Goal: Task Accomplishment & Management: Manage account settings

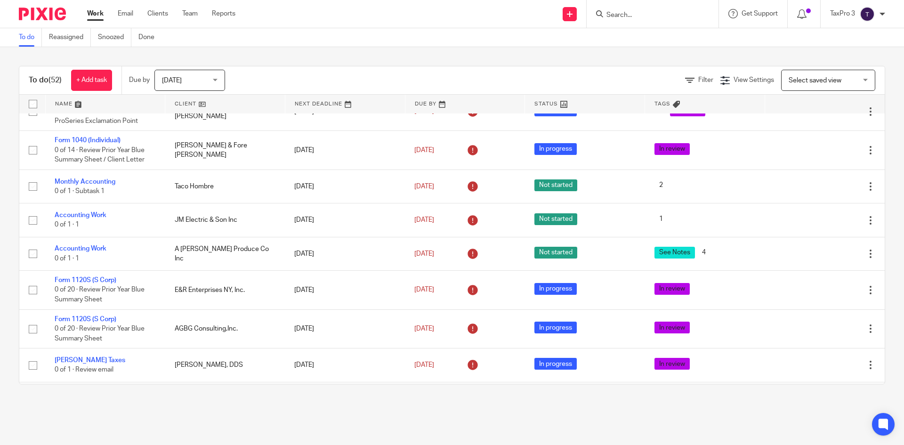
scroll to position [518, 0]
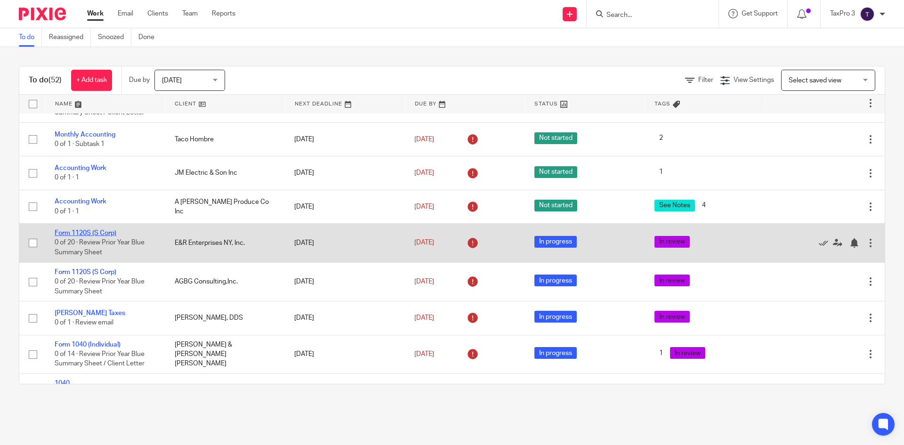
click at [79, 236] on link "Form 1120S (S Corp)" at bounding box center [86, 233] width 62 height 7
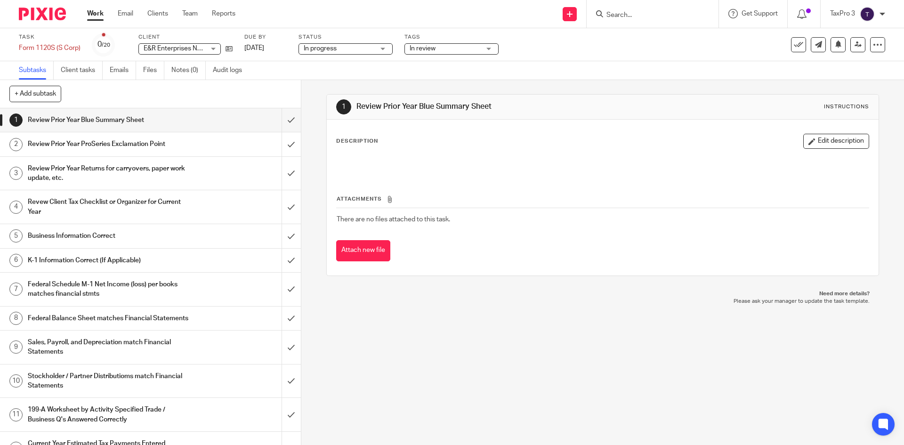
click at [366, 49] on span "In progress" at bounding box center [339, 49] width 71 height 10
click at [365, 49] on div "In progress In progress" at bounding box center [345, 48] width 94 height 11
drag, startPoint x: 283, startPoint y: 119, endPoint x: 282, endPoint y: 126, distance: 7.1
click at [283, 119] on input "submit" at bounding box center [150, 120] width 301 height 24
click at [281, 142] on input "submit" at bounding box center [150, 144] width 301 height 24
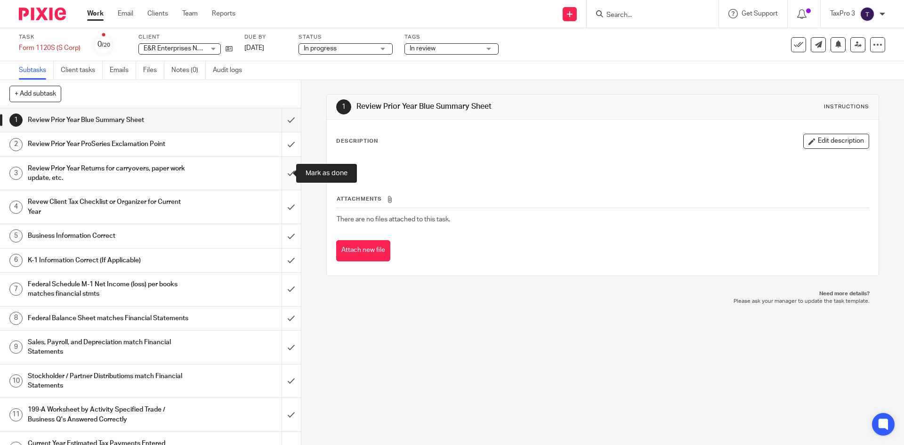
click at [281, 173] on input "submit" at bounding box center [150, 173] width 301 height 33
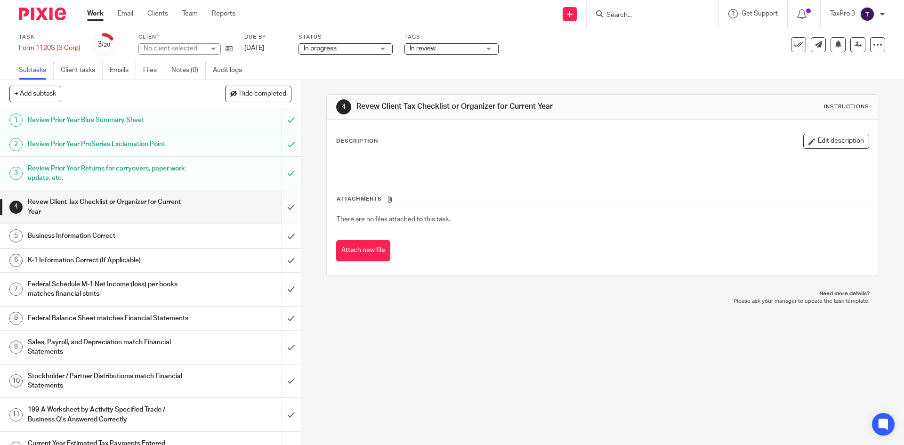
click at [282, 209] on input "submit" at bounding box center [150, 206] width 301 height 33
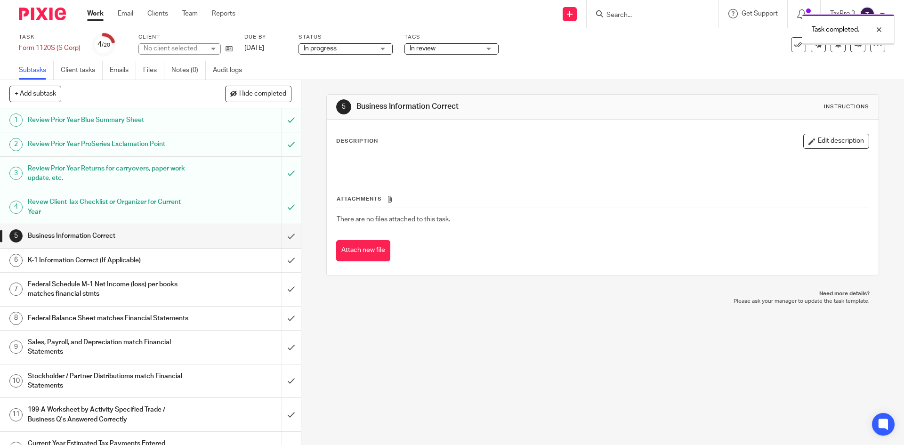
drag, startPoint x: 0, startPoint y: 0, endPoint x: 280, endPoint y: 293, distance: 405.6
click at [281, 264] on input "submit" at bounding box center [150, 261] width 301 height 24
click at [281, 290] on input "submit" at bounding box center [150, 289] width 301 height 33
click at [283, 321] on input "submit" at bounding box center [150, 318] width 301 height 24
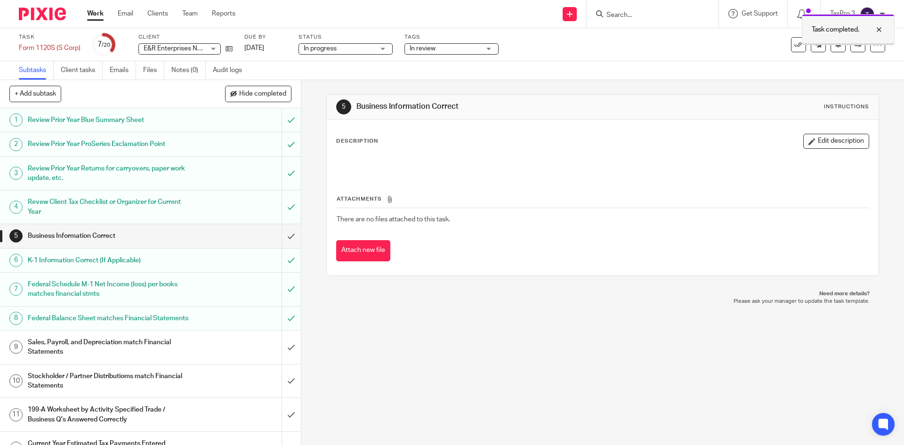
click at [878, 29] on div at bounding box center [871, 29] width 25 height 11
click at [794, 47] on icon at bounding box center [798, 44] width 9 height 9
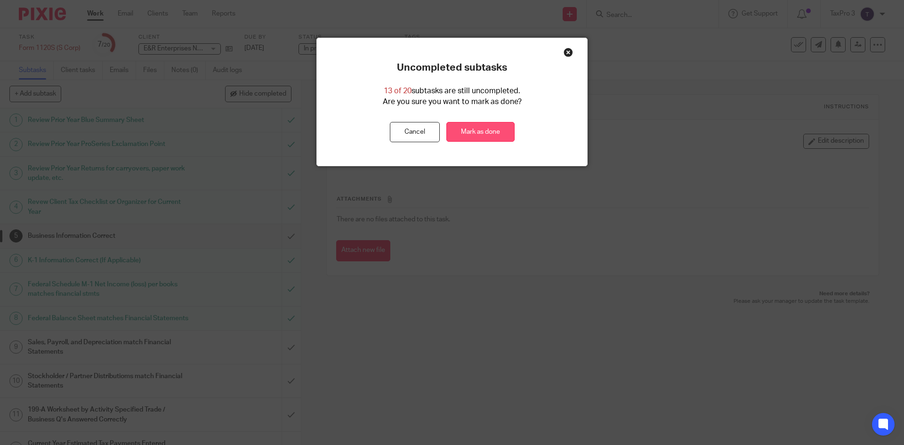
click at [481, 133] on link "Mark as done" at bounding box center [480, 132] width 68 height 20
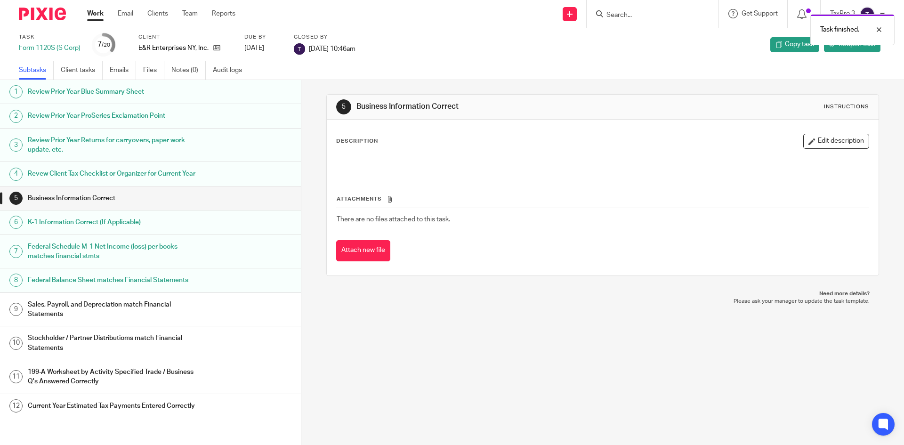
click at [40, 19] on img at bounding box center [42, 14] width 47 height 13
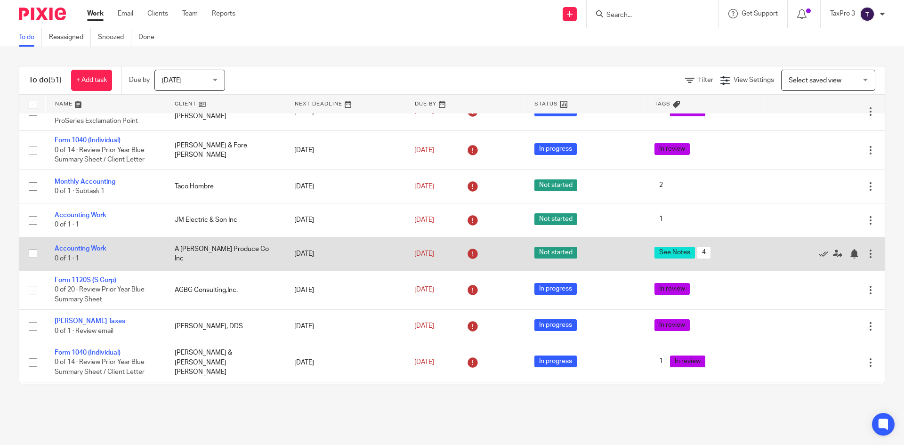
scroll to position [518, 0]
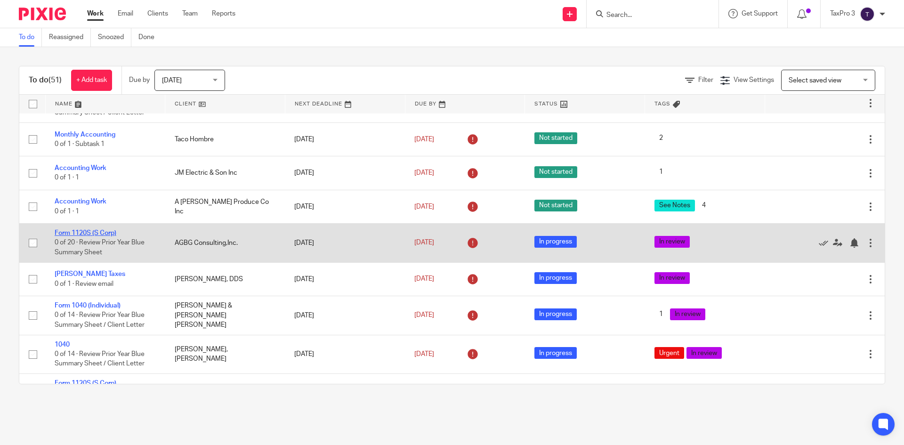
click at [87, 236] on link "Form 1120S (S Corp)" at bounding box center [86, 233] width 62 height 7
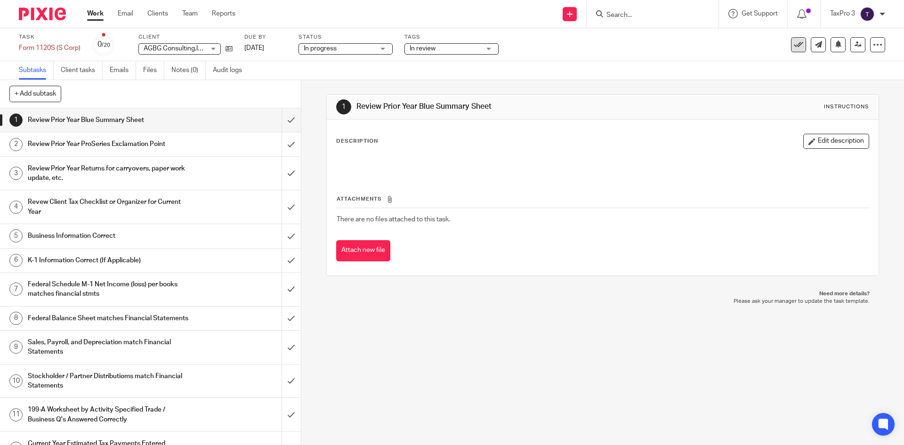
click at [794, 47] on icon at bounding box center [798, 44] width 9 height 9
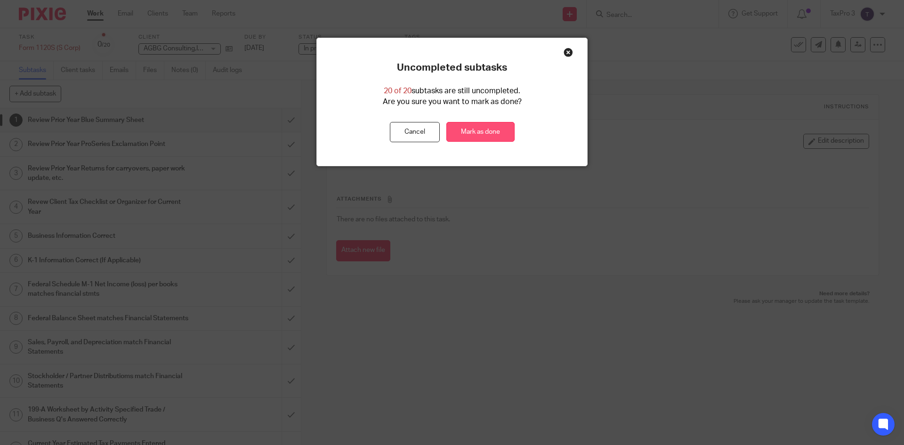
click at [474, 129] on link "Mark as done" at bounding box center [480, 132] width 68 height 20
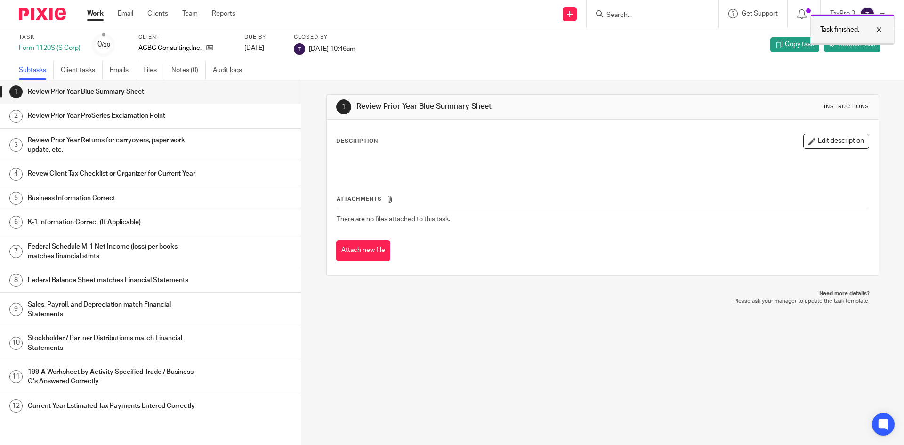
click at [882, 30] on div at bounding box center [871, 29] width 25 height 11
click at [53, 16] on img at bounding box center [42, 14] width 47 height 13
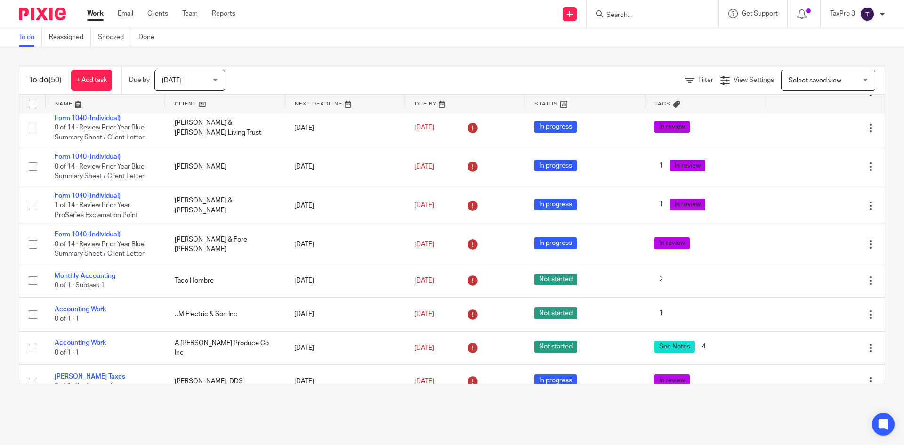
scroll to position [518, 0]
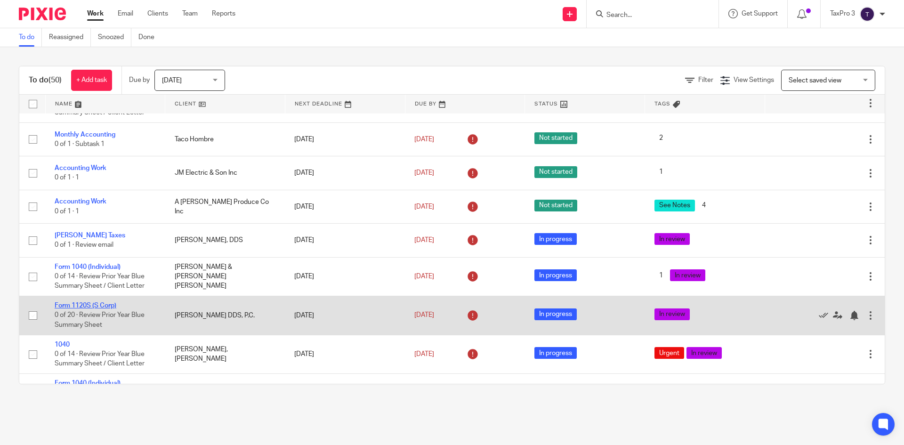
click at [97, 309] on link "Form 1120S (S Corp)" at bounding box center [86, 305] width 62 height 7
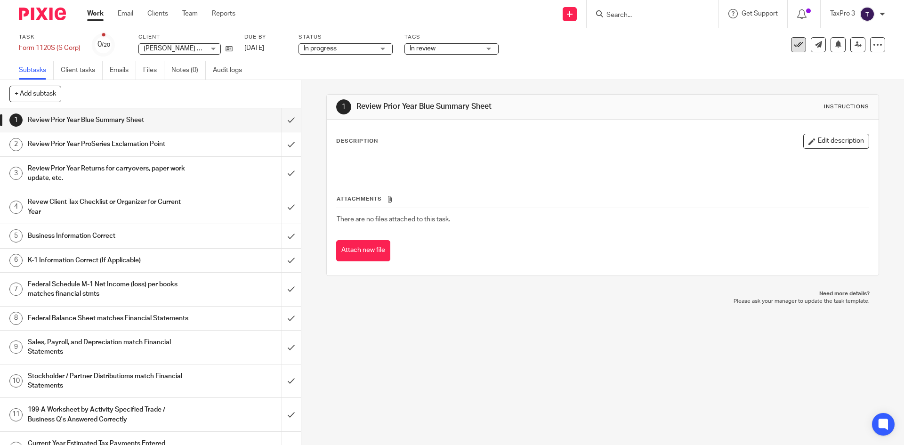
click at [796, 45] on icon at bounding box center [798, 44] width 9 height 9
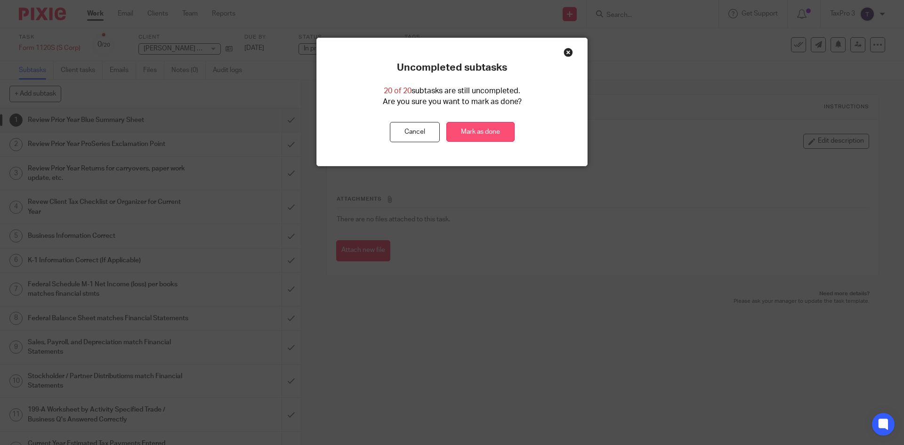
click at [473, 139] on link "Mark as done" at bounding box center [480, 132] width 68 height 20
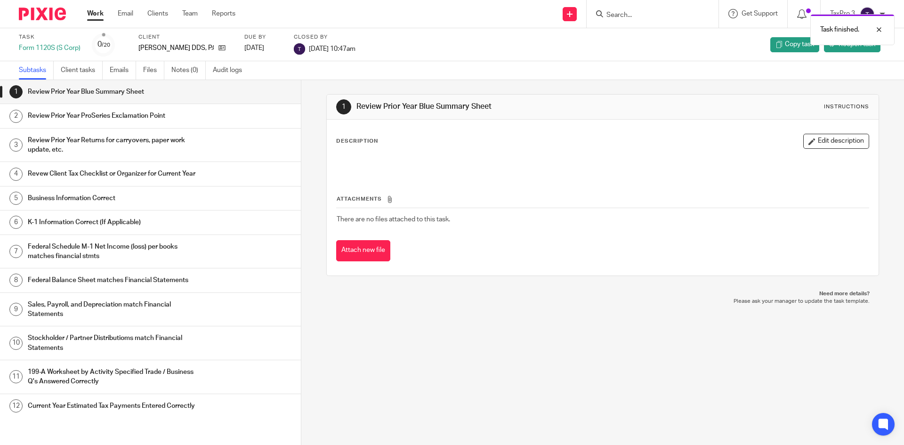
click at [36, 16] on img at bounding box center [42, 14] width 47 height 13
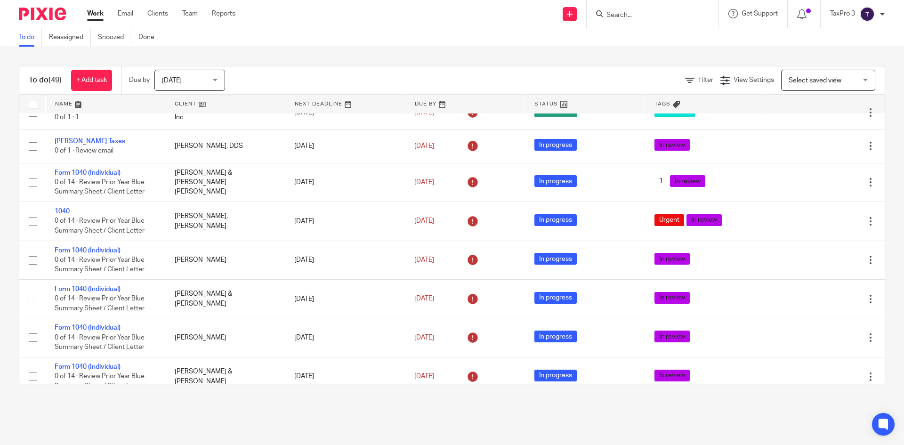
scroll to position [753, 0]
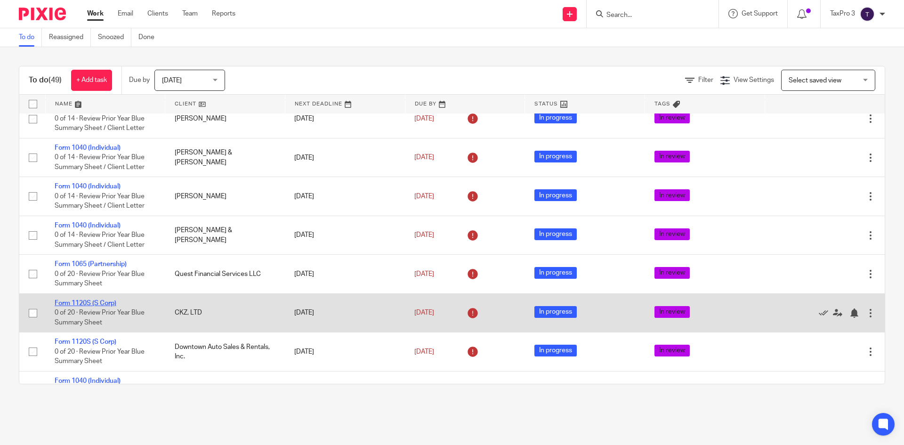
click at [100, 306] on link "Form 1120S (S Corp)" at bounding box center [86, 303] width 62 height 7
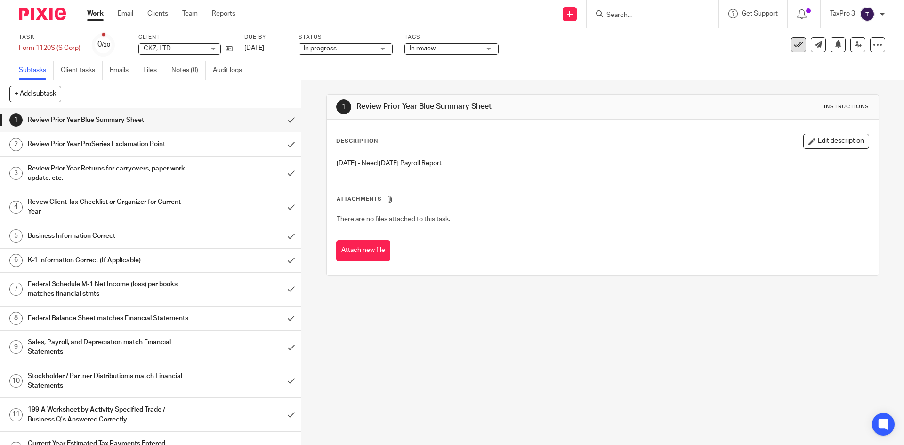
click at [794, 49] on icon at bounding box center [798, 44] width 9 height 9
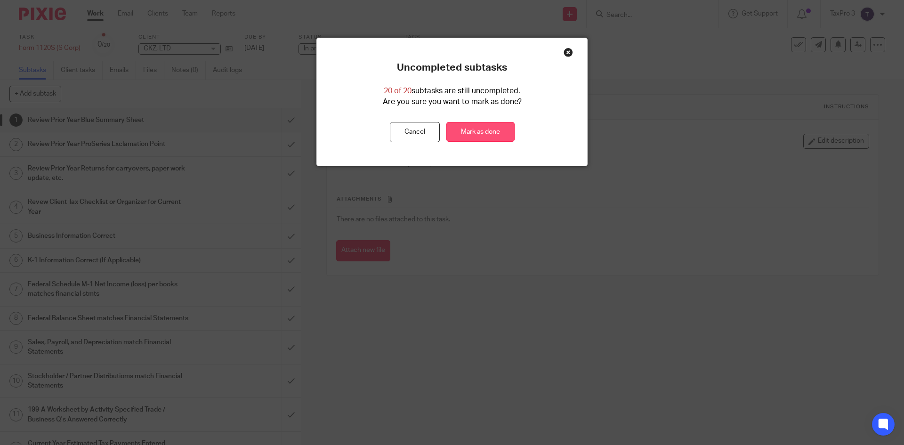
click at [463, 133] on link "Mark as done" at bounding box center [480, 132] width 68 height 20
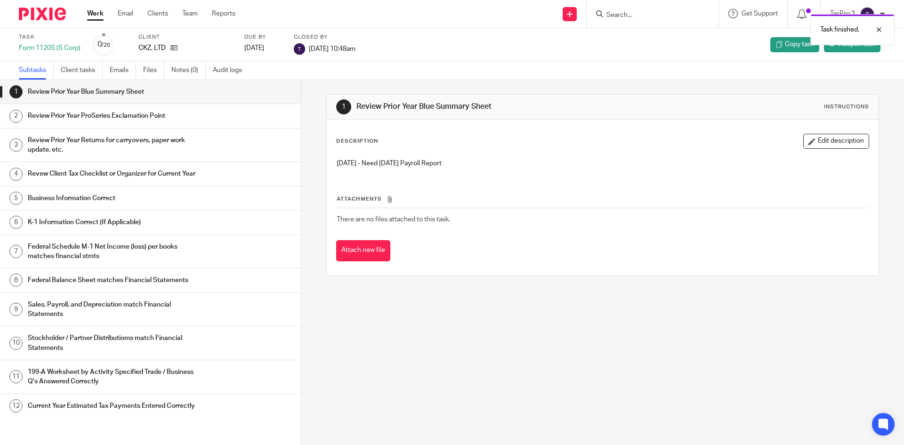
click at [54, 18] on img at bounding box center [42, 14] width 47 height 13
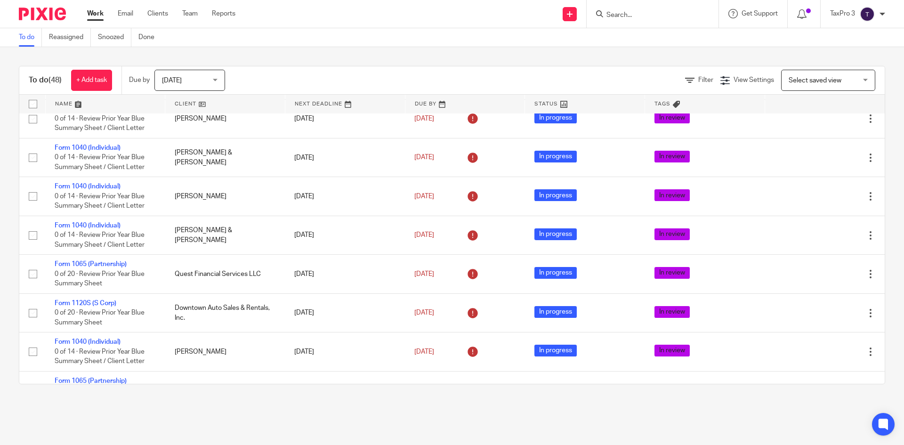
scroll to position [800, 0]
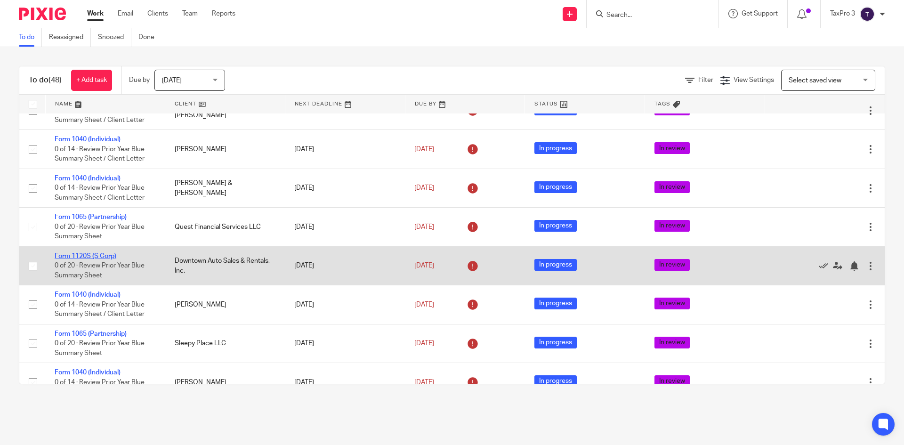
click at [97, 259] on link "Form 1120S (S Corp)" at bounding box center [86, 256] width 62 height 7
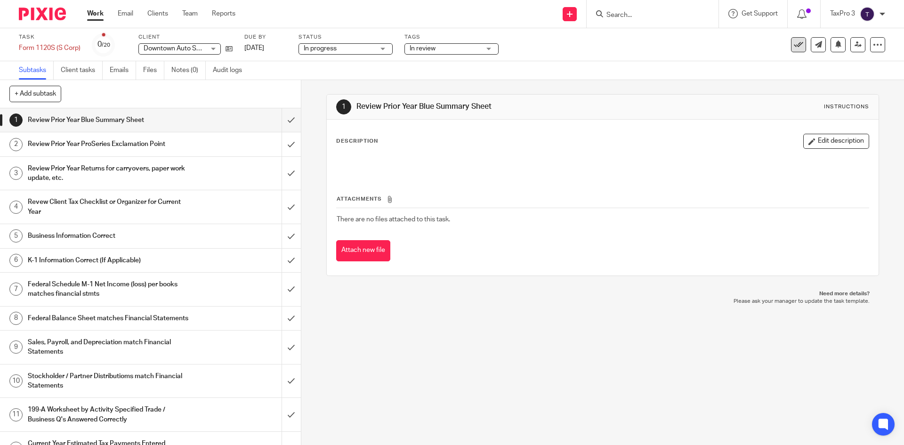
click at [794, 47] on icon at bounding box center [798, 44] width 9 height 9
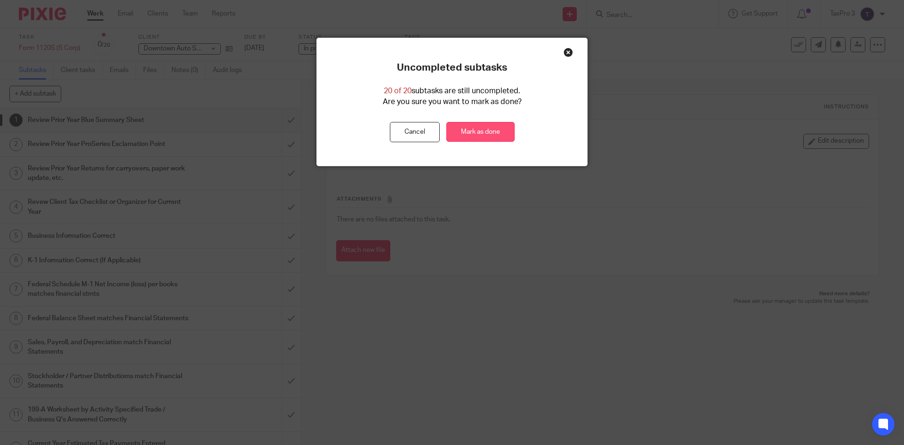
click at [485, 131] on link "Mark as done" at bounding box center [480, 132] width 68 height 20
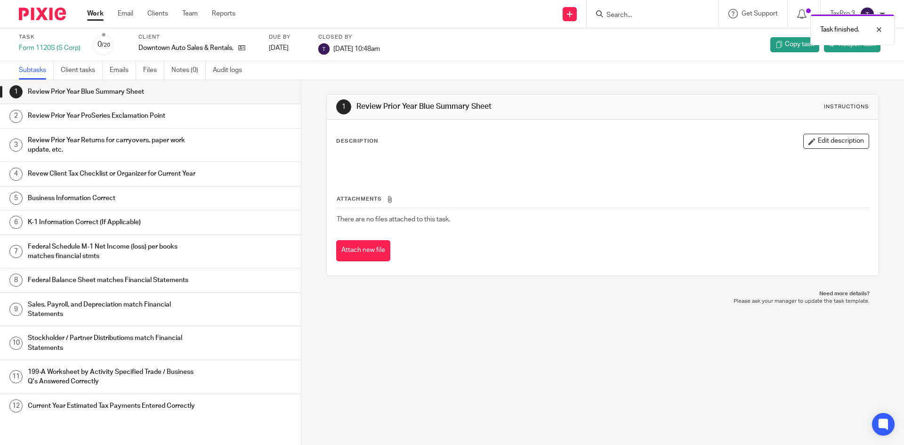
click at [40, 12] on img at bounding box center [42, 14] width 47 height 13
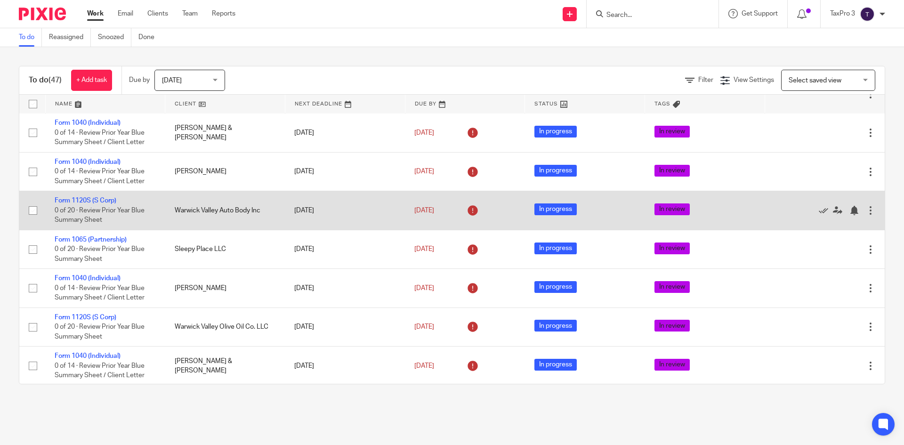
scroll to position [942, 0]
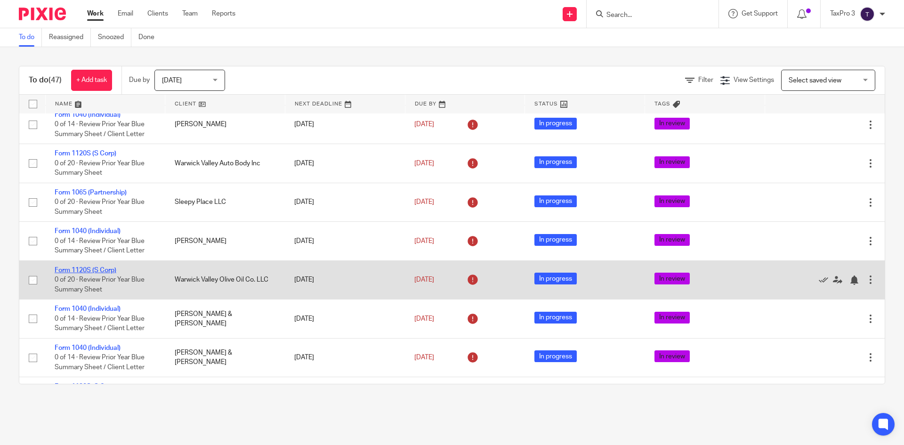
click at [109, 274] on link "Form 1120S (S Corp)" at bounding box center [86, 270] width 62 height 7
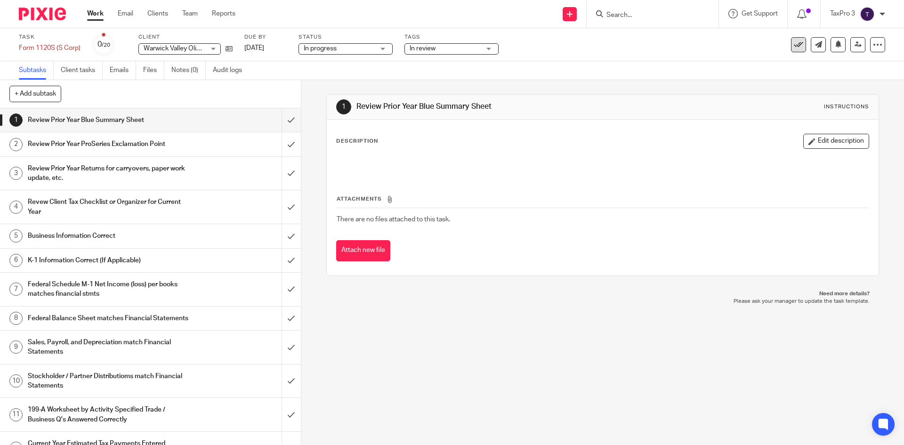
click at [794, 47] on icon at bounding box center [798, 44] width 9 height 9
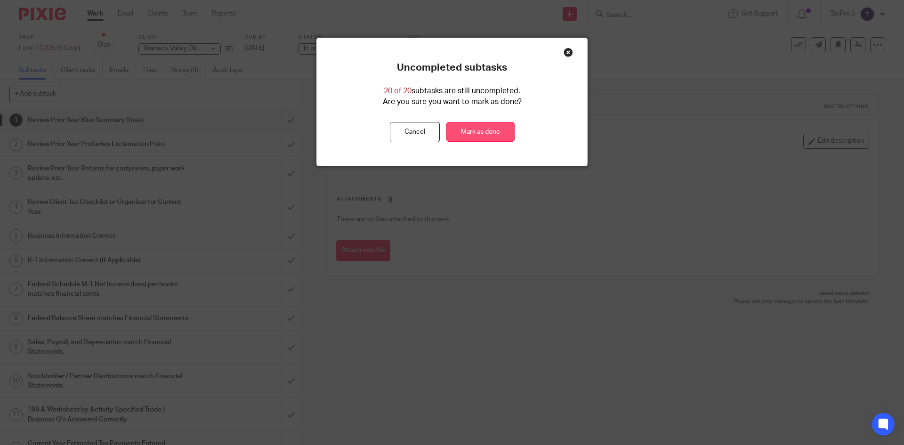
click at [487, 125] on link "Mark as done" at bounding box center [480, 132] width 68 height 20
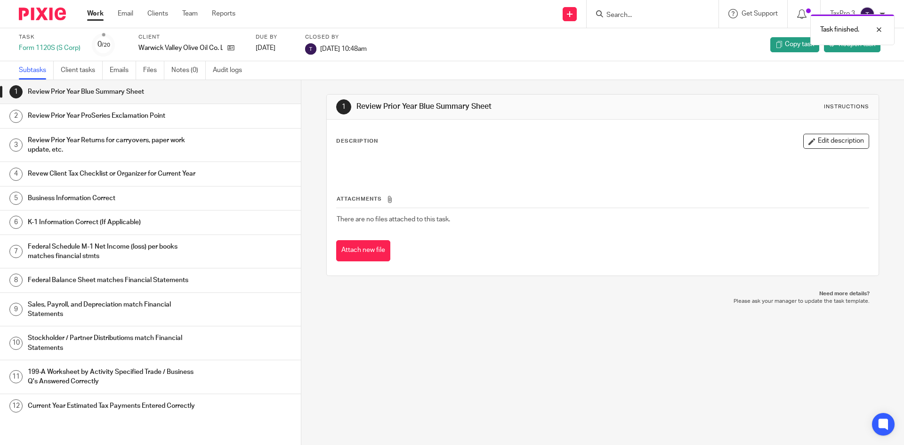
click at [40, 13] on img at bounding box center [42, 14] width 47 height 13
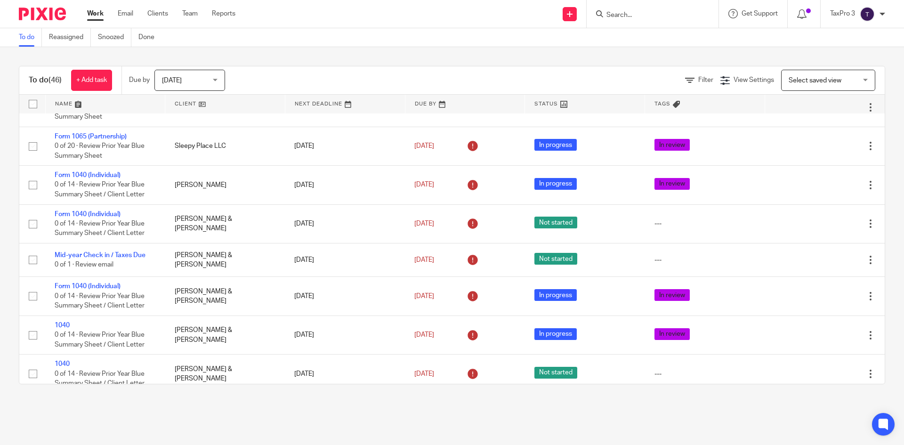
scroll to position [1101, 0]
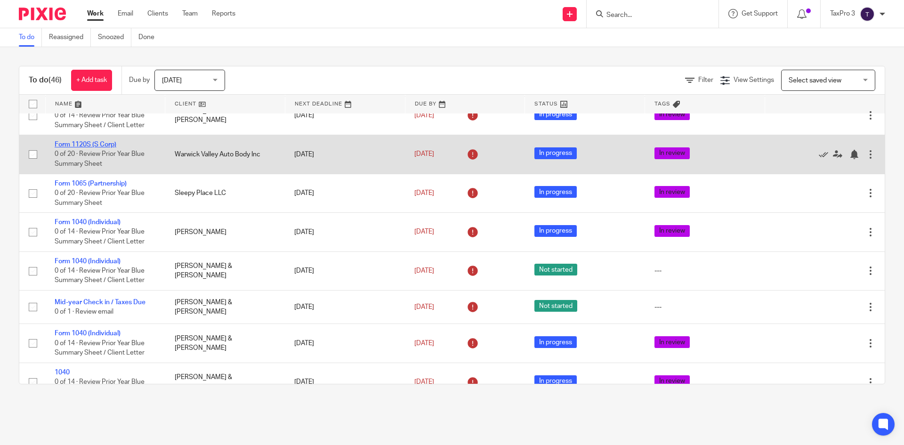
click at [84, 148] on link "Form 1120S (S Corp)" at bounding box center [86, 144] width 62 height 7
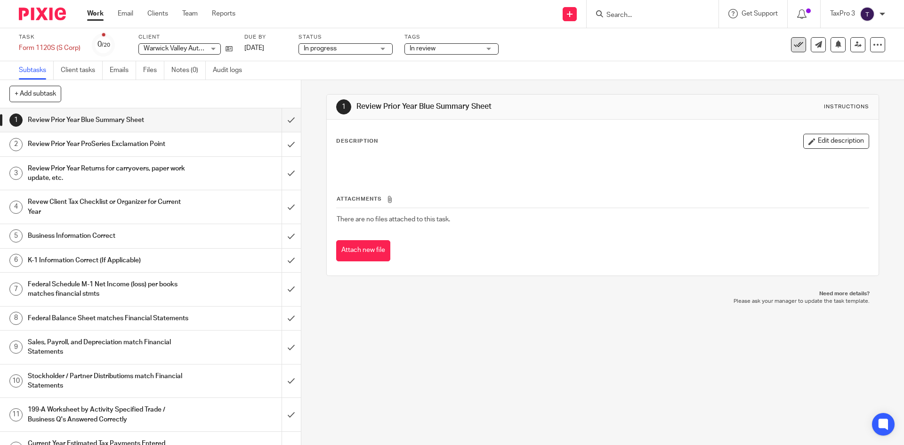
click at [794, 45] on icon at bounding box center [798, 44] width 9 height 9
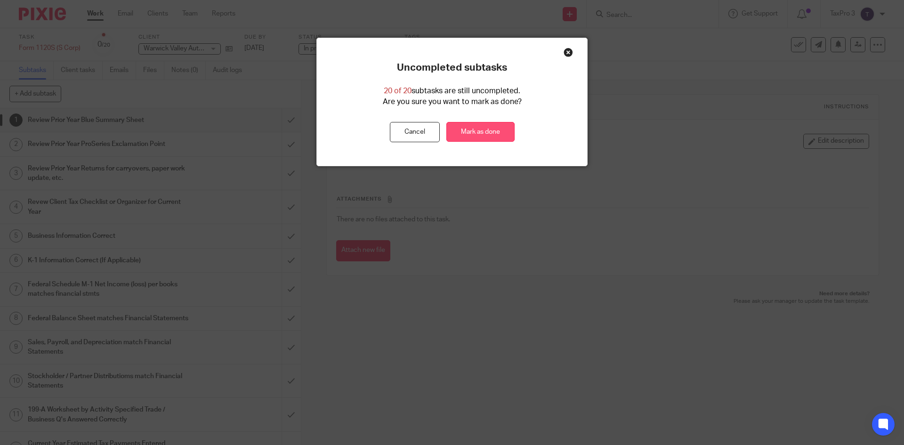
click at [481, 137] on link "Mark as done" at bounding box center [480, 132] width 68 height 20
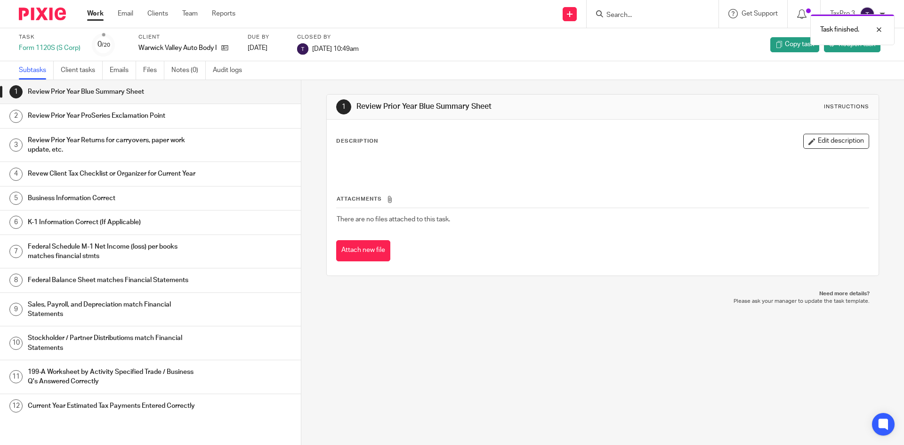
click at [60, 15] on img at bounding box center [42, 14] width 47 height 13
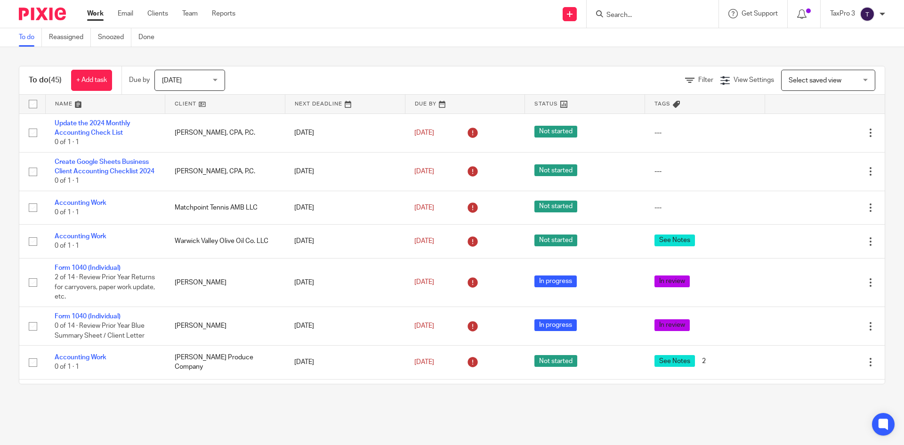
click at [65, 103] on link at bounding box center [106, 104] width 120 height 19
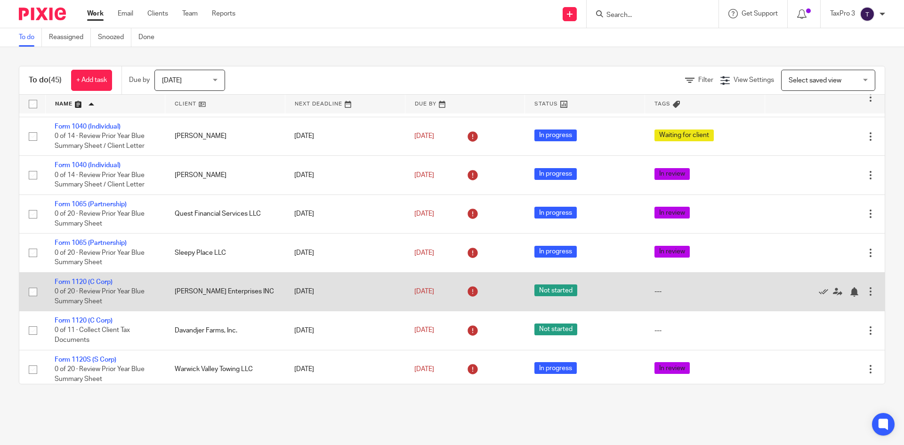
scroll to position [1365, 0]
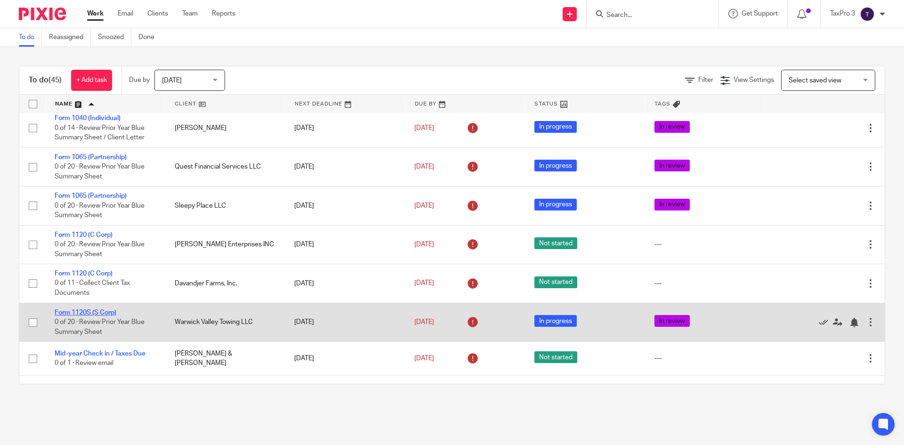
click at [94, 316] on link "Form 1120S (S Corp)" at bounding box center [86, 312] width 62 height 7
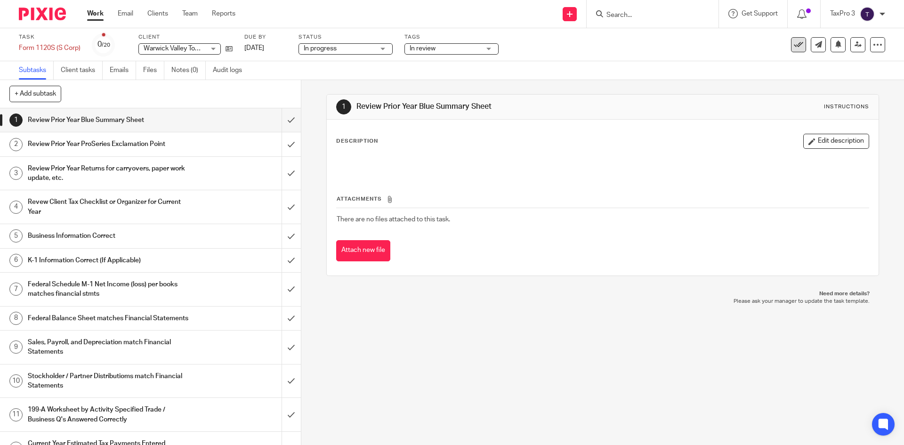
click at [794, 43] on icon at bounding box center [798, 44] width 9 height 9
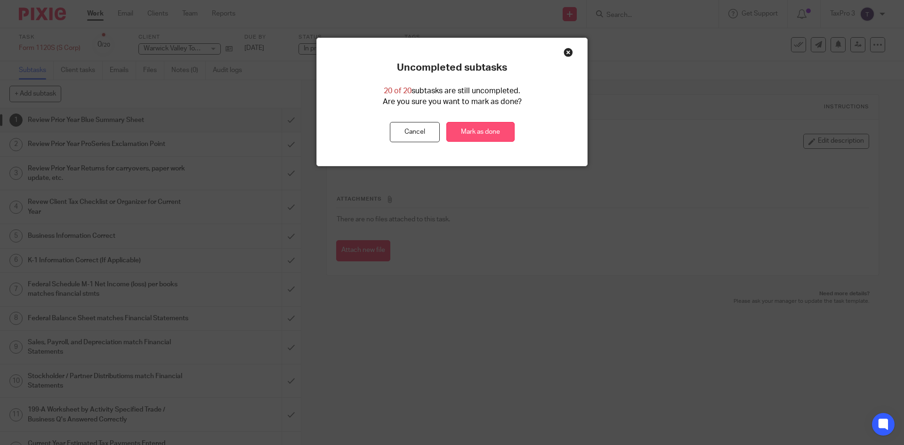
click at [479, 134] on link "Mark as done" at bounding box center [480, 132] width 68 height 20
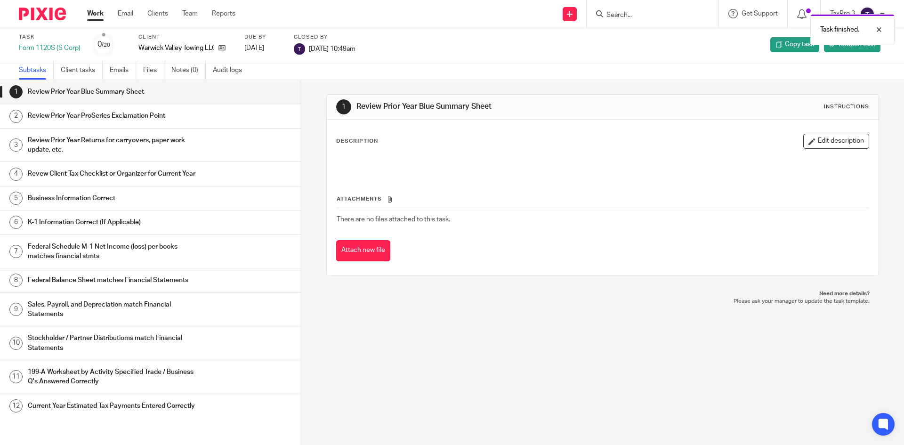
click at [52, 10] on img at bounding box center [42, 14] width 47 height 13
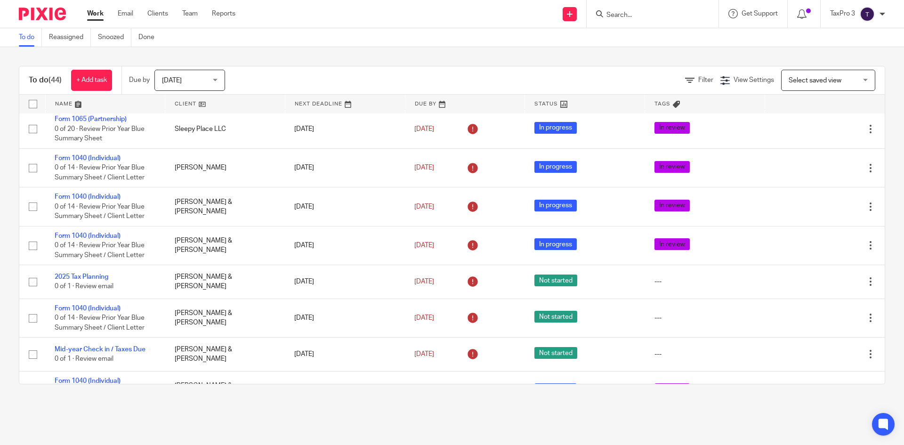
scroll to position [929, 0]
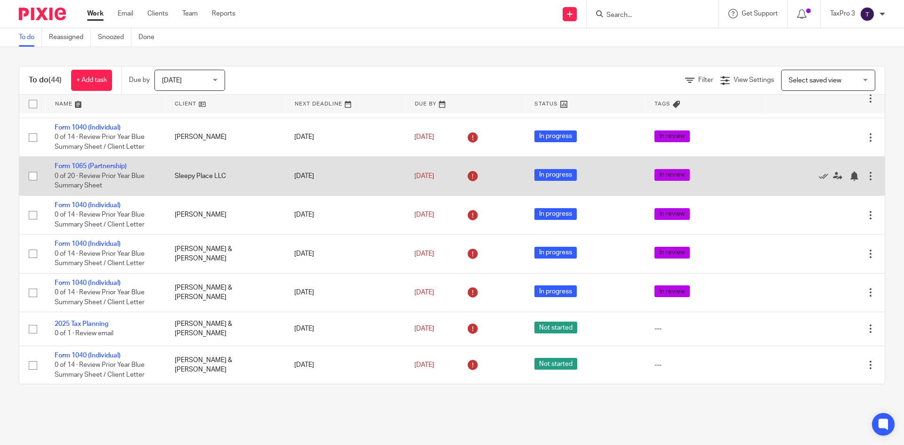
click at [32, 185] on input "checkbox" at bounding box center [33, 176] width 18 height 18
checkbox input "true"
click at [819, 181] on icon at bounding box center [823, 175] width 9 height 9
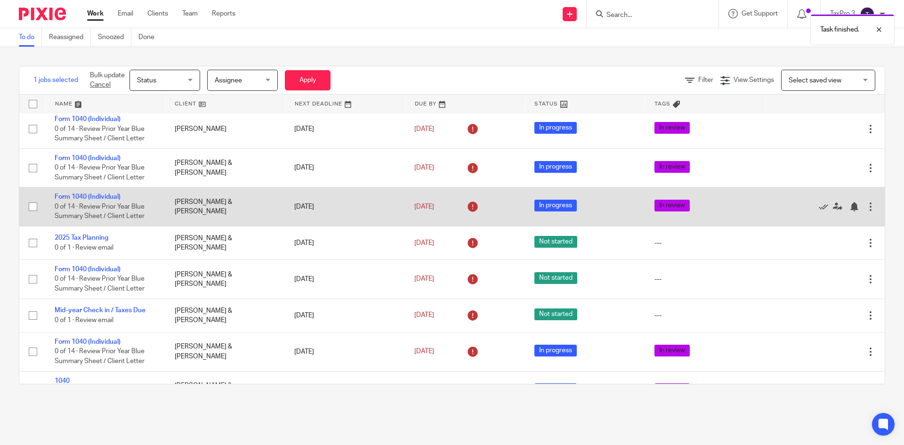
scroll to position [1023, 0]
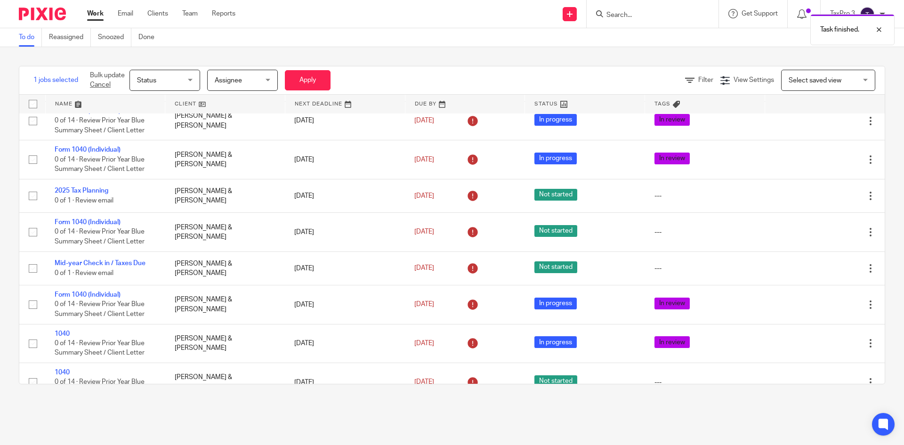
click at [66, 103] on link at bounding box center [106, 104] width 120 height 19
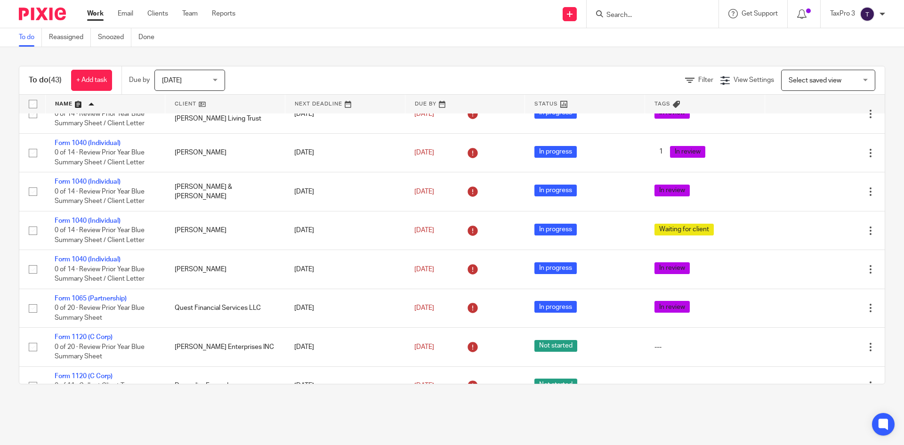
scroll to position [1361, 0]
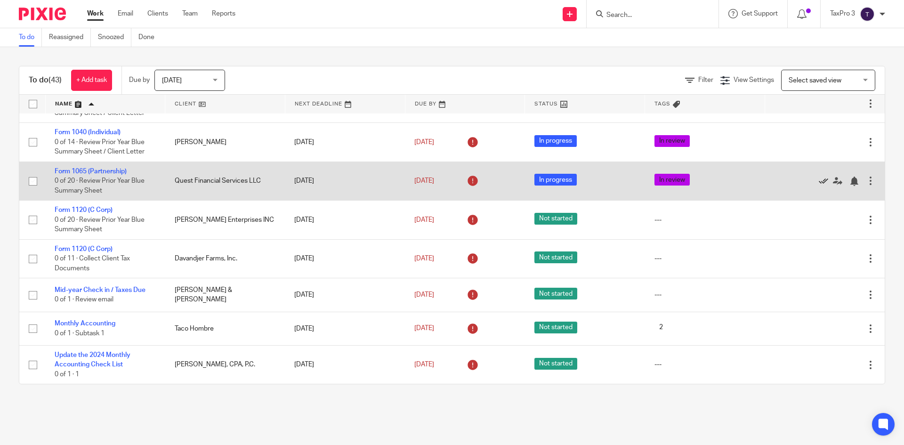
click at [819, 179] on icon at bounding box center [823, 181] width 9 height 9
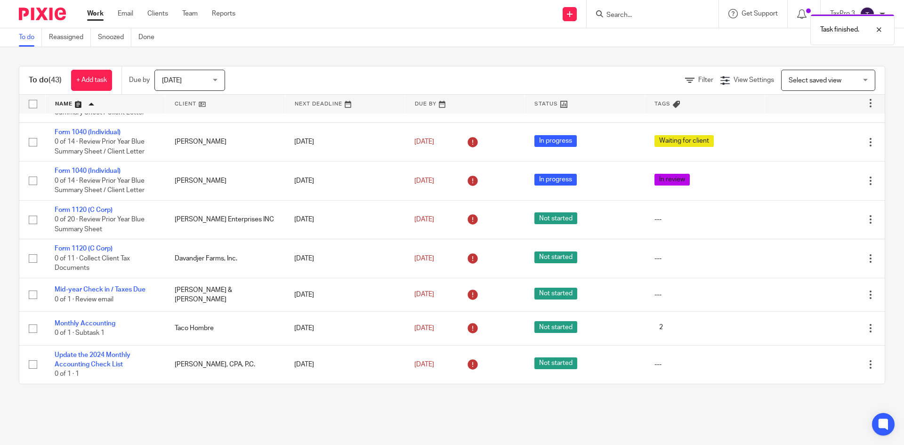
scroll to position [1322, 0]
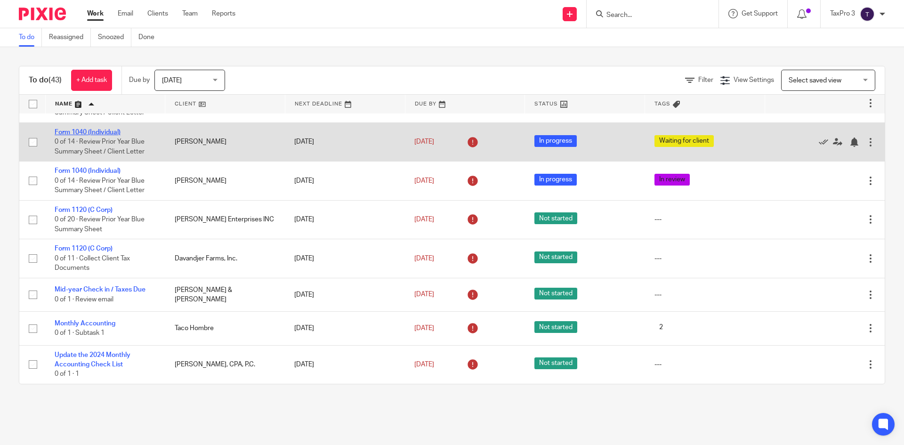
click at [112, 134] on link "Form 1040 (Individual)" at bounding box center [88, 132] width 66 height 7
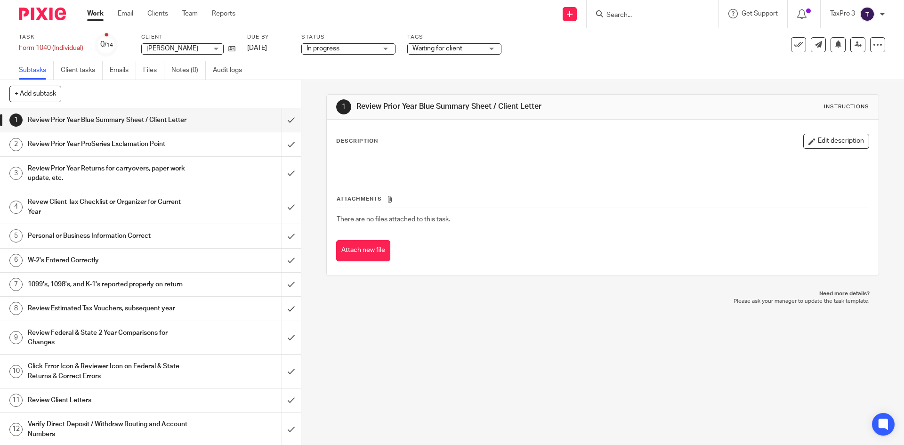
click at [442, 48] on span "Waiting for client" at bounding box center [437, 48] width 50 height 7
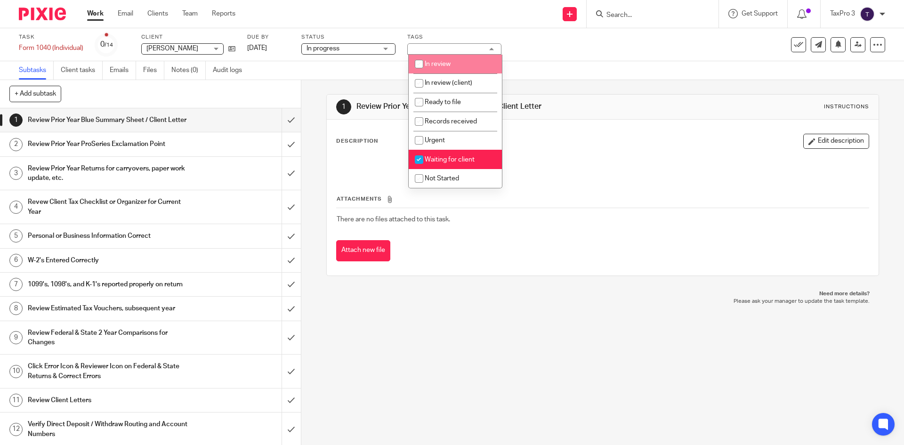
click at [445, 68] on li "In review" at bounding box center [455, 64] width 93 height 19
checkbox input "true"
click at [448, 157] on span "Waiting for client" at bounding box center [450, 159] width 50 height 7
checkbox input "false"
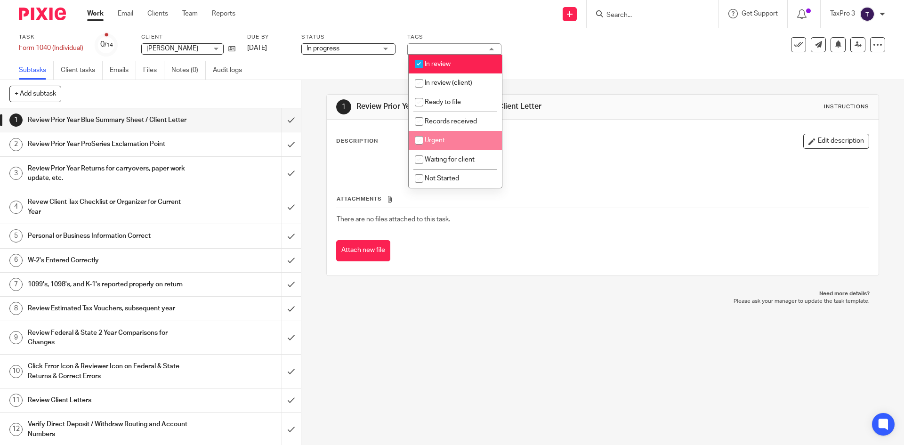
drag, startPoint x: 44, startPoint y: 10, endPoint x: 87, endPoint y: 11, distance: 42.4
click at [44, 10] on img at bounding box center [42, 14] width 47 height 13
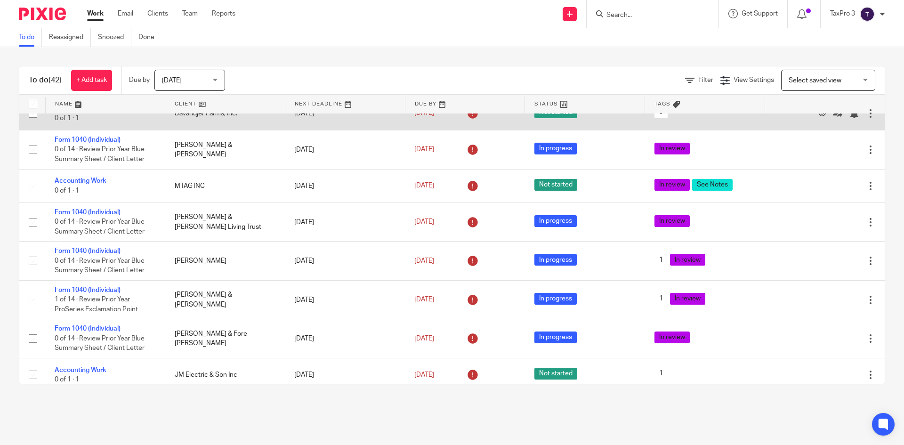
scroll to position [330, 0]
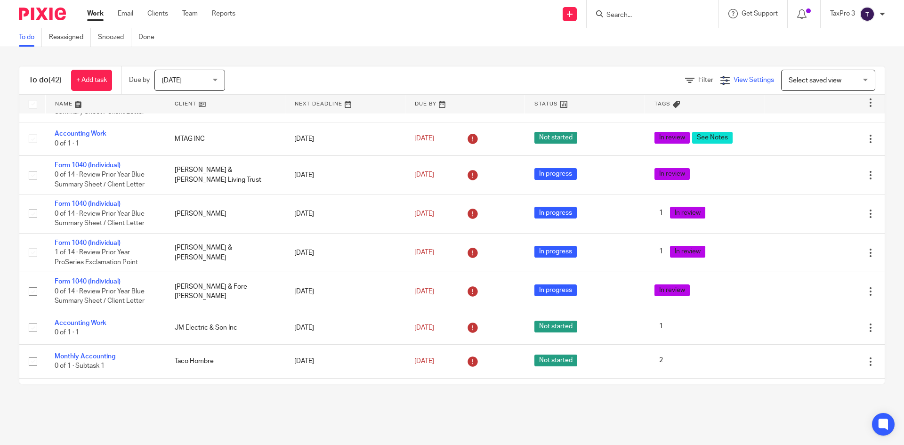
click at [747, 81] on span "View Settings" at bounding box center [753, 80] width 40 height 7
click at [698, 82] on span "Filter" at bounding box center [705, 80] width 15 height 7
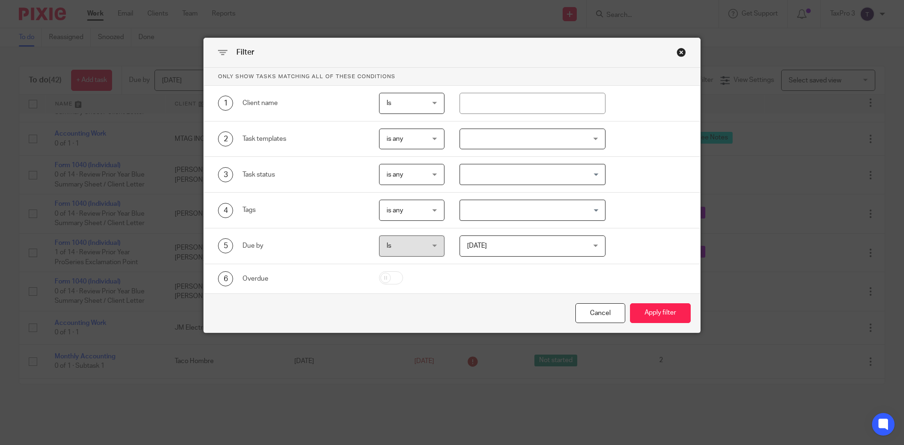
click at [408, 175] on span "is any" at bounding box center [409, 174] width 46 height 20
click at [284, 216] on div "4 Tags" at bounding box center [283, 210] width 161 height 21
click at [395, 213] on span "is any" at bounding box center [394, 210] width 16 height 7
click at [405, 268] on li "is none" at bounding box center [408, 268] width 65 height 19
click at [512, 210] on input "Search for option" at bounding box center [530, 210] width 139 height 16
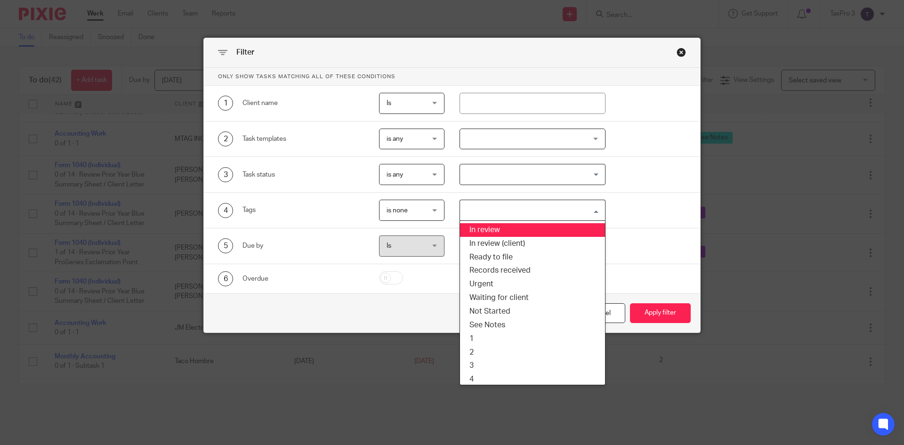
click at [509, 229] on li "In review" at bounding box center [532, 230] width 145 height 14
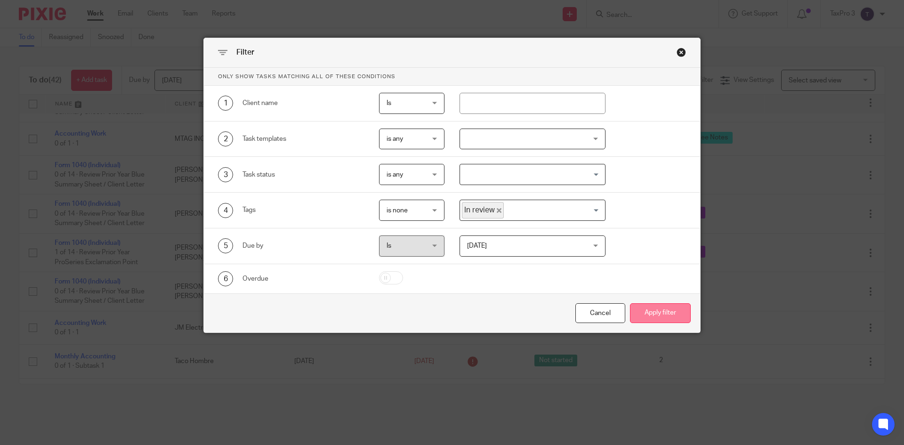
click at [649, 311] on button "Apply filter" at bounding box center [660, 313] width 61 height 20
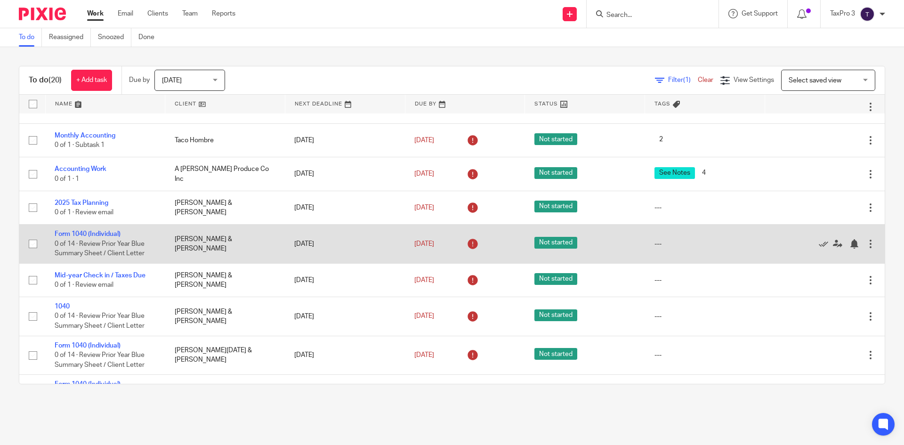
scroll to position [282, 0]
